Goal: Task Accomplishment & Management: Manage account settings

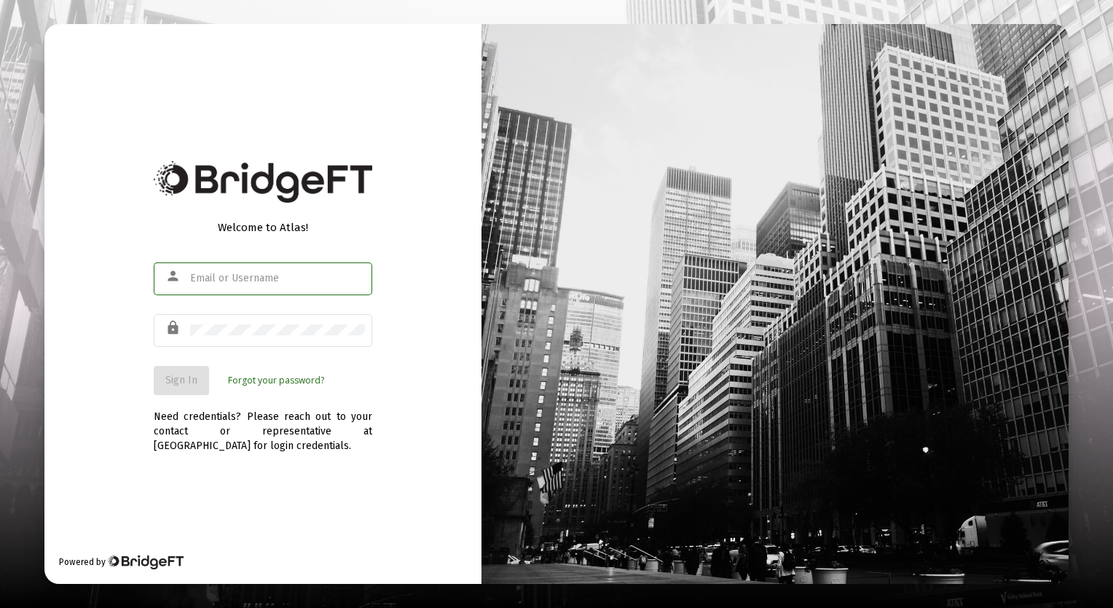
type input "[PERSON_NAME][EMAIL_ADDRESS][DOMAIN_NAME]"
click at [184, 380] on span "Sign In" at bounding box center [181, 380] width 32 height 12
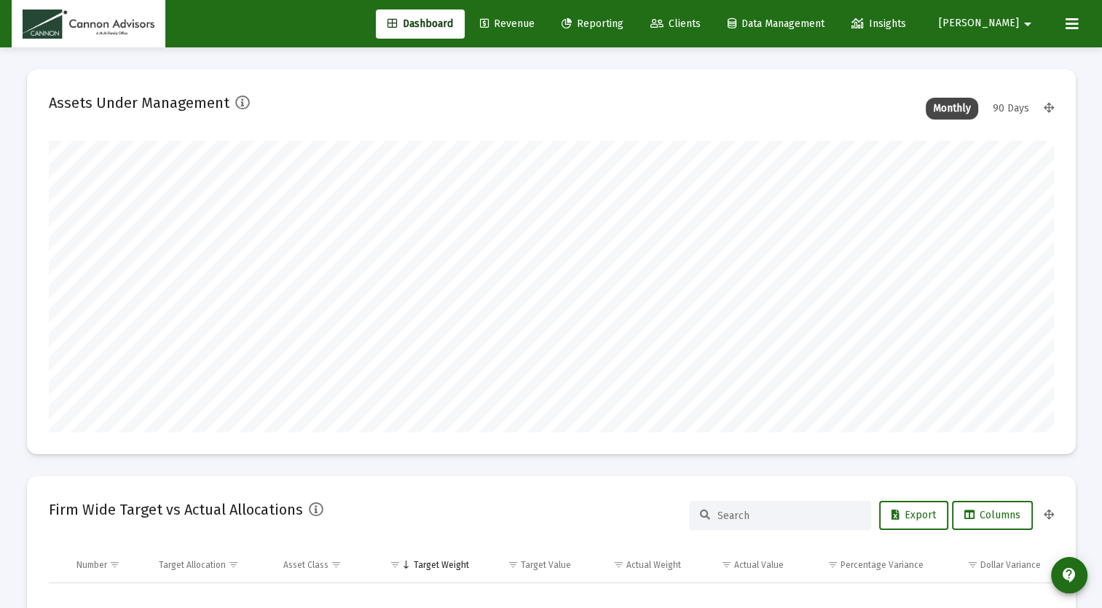
type input "[DATE]"
click at [535, 26] on span "Revenue" at bounding box center [507, 23] width 55 height 12
